Goal: Task Accomplishment & Management: Manage account settings

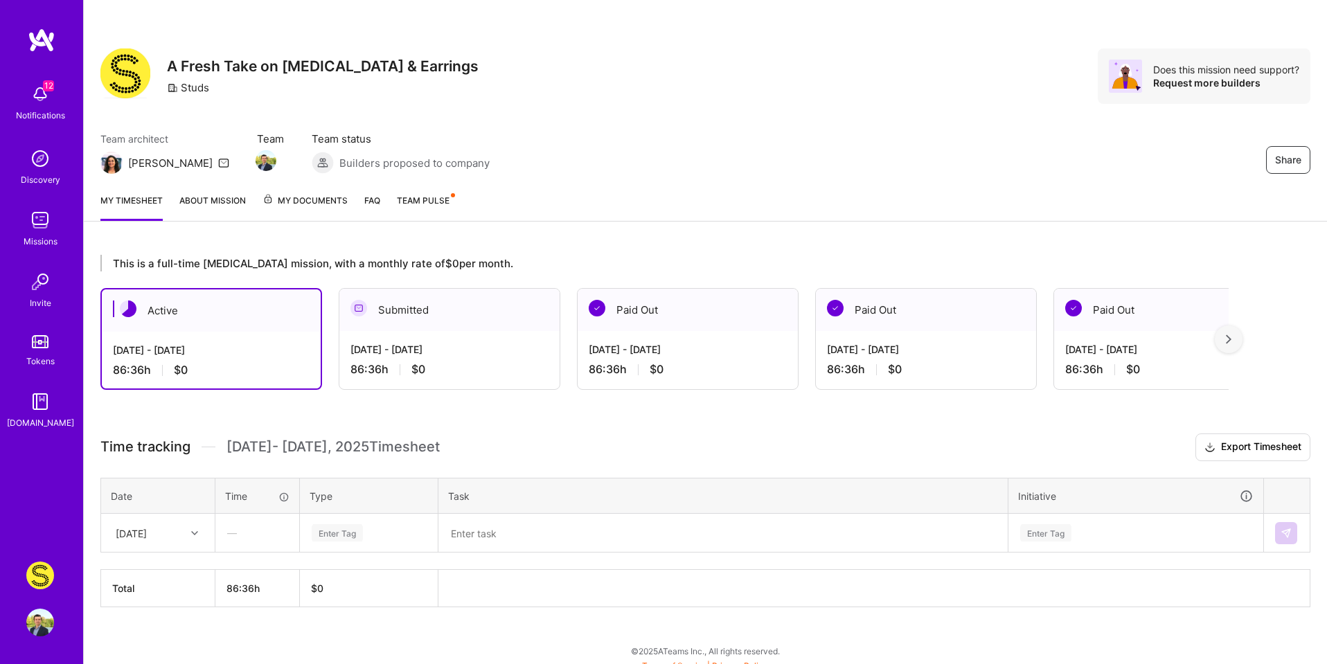
scroll to position [11, 0]
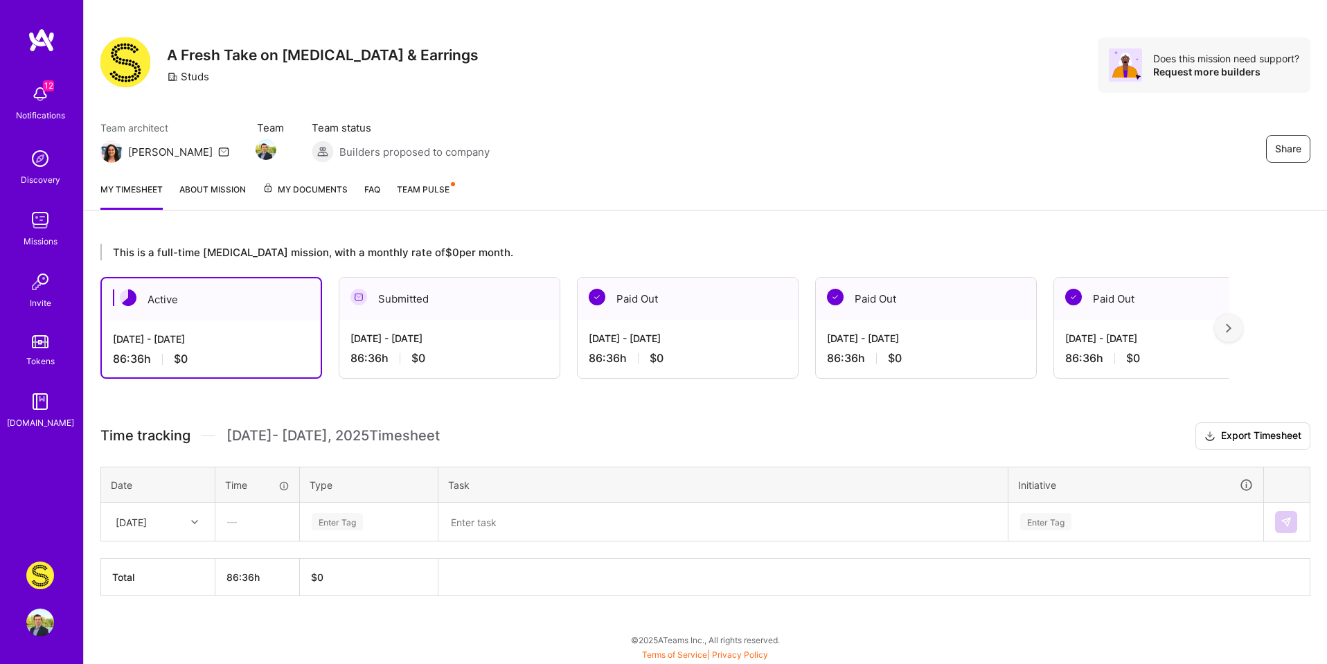
click at [485, 341] on div "Aug 16 - Aug 31, 2025" at bounding box center [449, 338] width 198 height 15
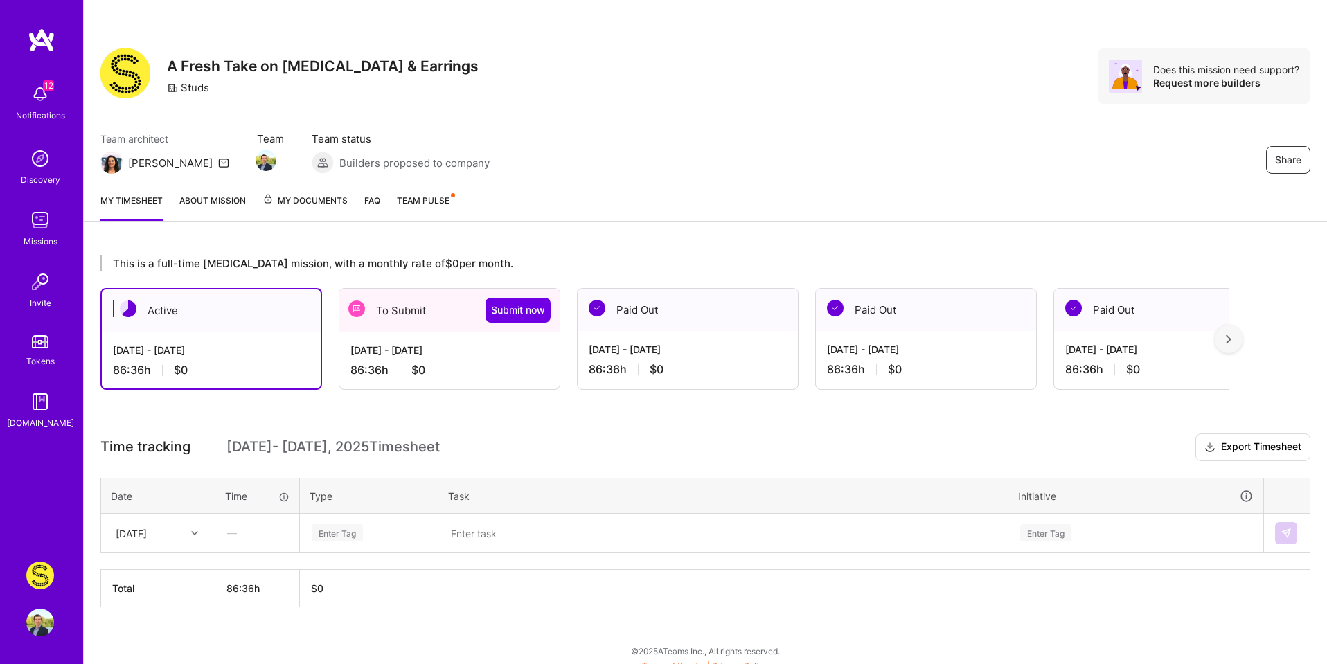
scroll to position [11, 0]
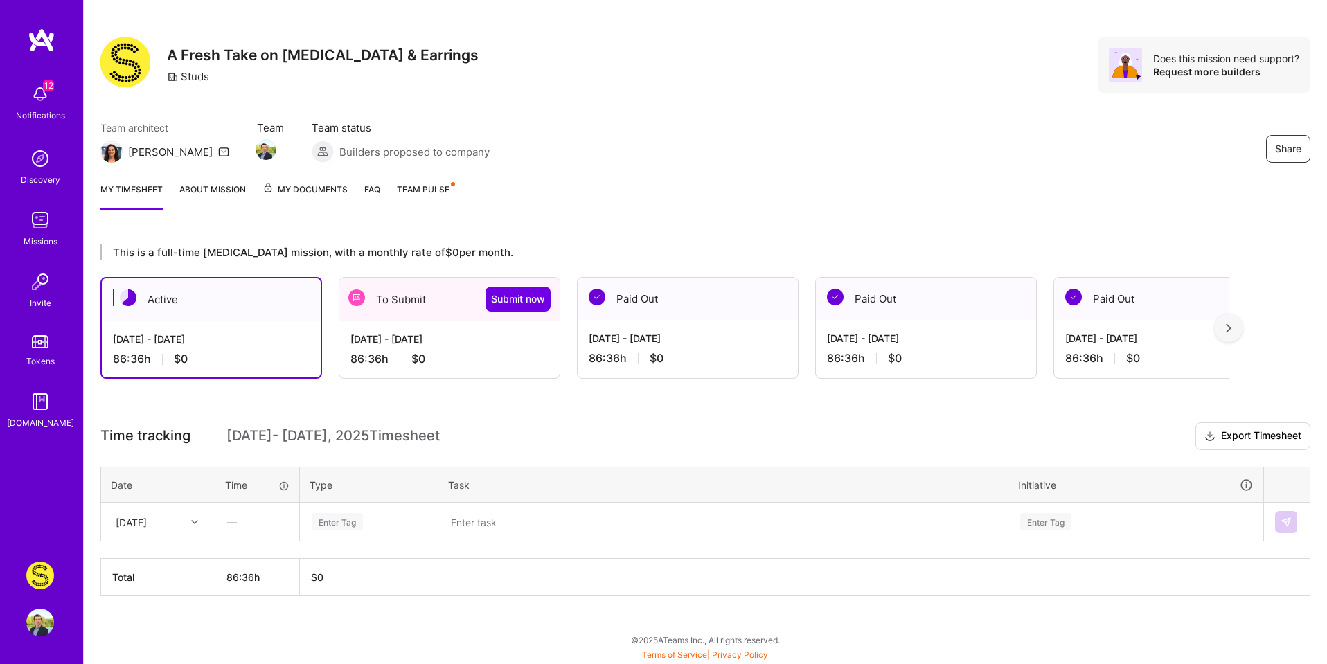
click at [244, 521] on div "—" at bounding box center [257, 521] width 82 height 37
click at [314, 185] on span "My Documents" at bounding box center [304, 189] width 85 height 15
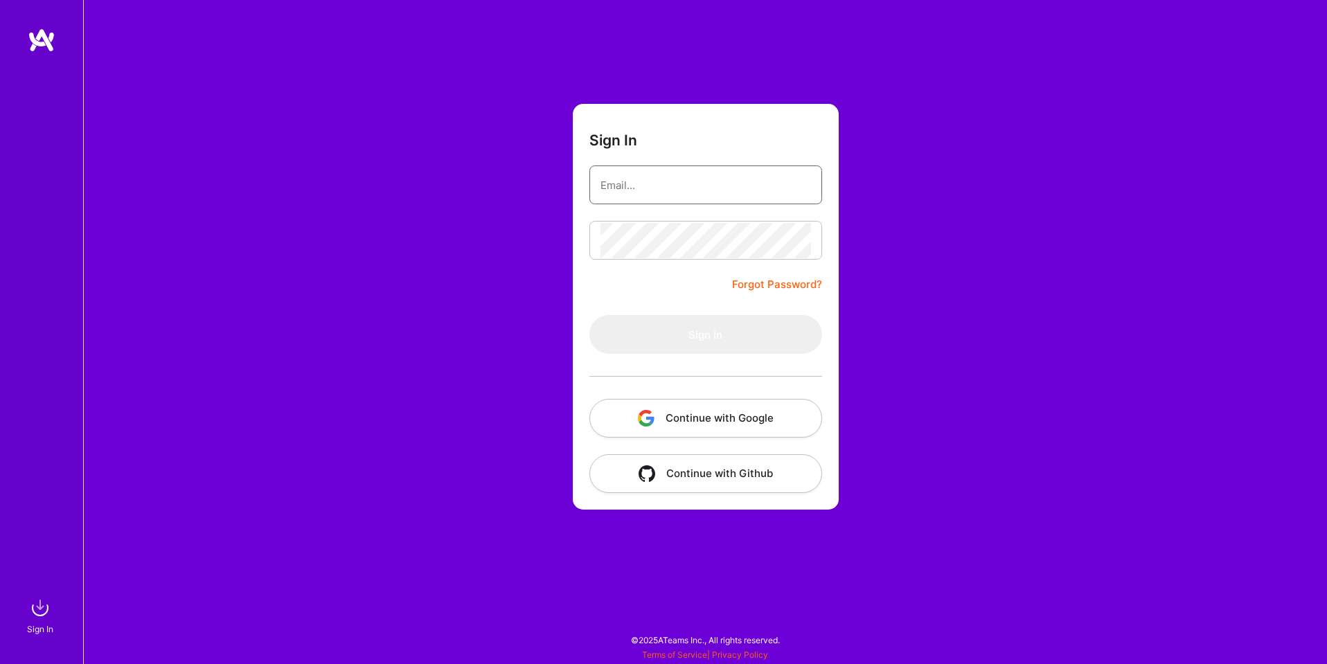
type input "[EMAIL_ADDRESS][DOMAIN_NAME]"
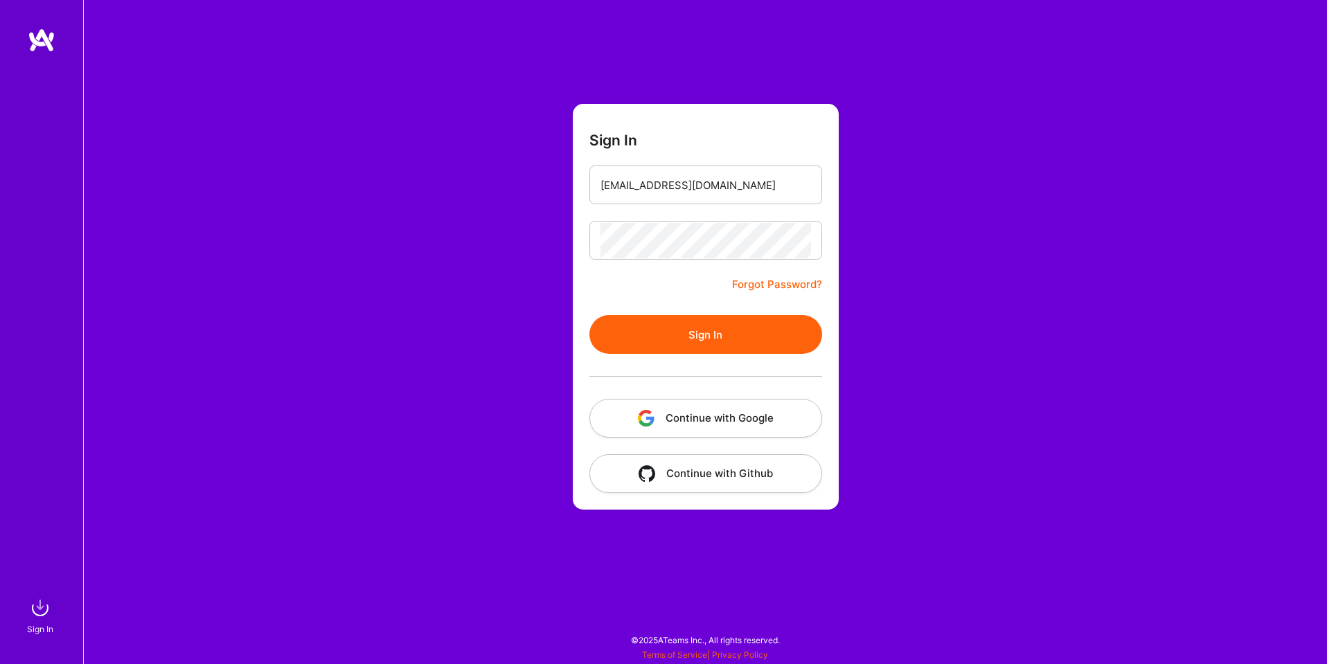
click at [758, 423] on button "Continue with Google" at bounding box center [705, 418] width 233 height 39
